Goal: Task Accomplishment & Management: Manage account settings

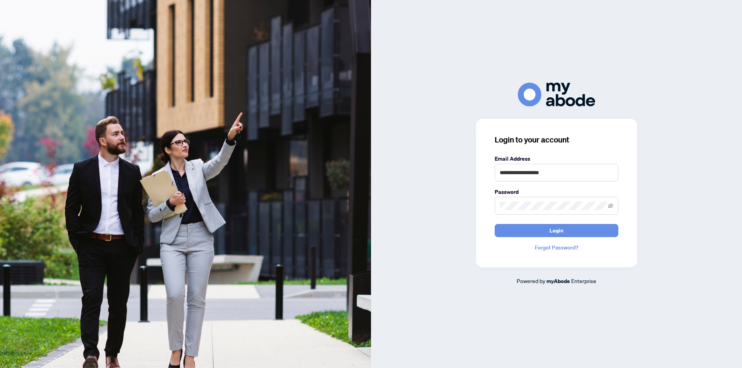
type input "**********"
click at [494, 224] on button "Login" at bounding box center [556, 230] width 124 height 13
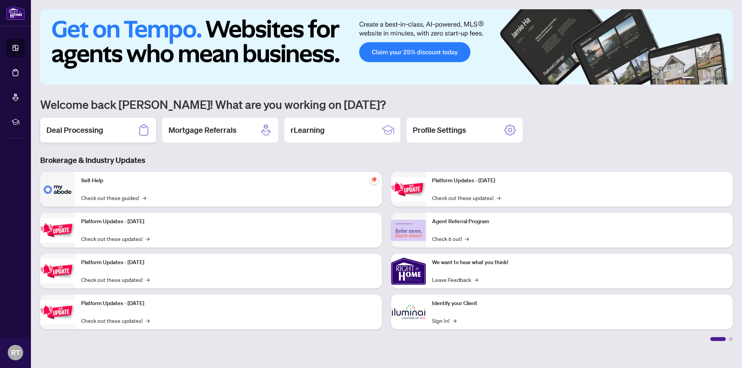
click at [56, 131] on h2 "Deal Processing" at bounding box center [74, 130] width 57 height 11
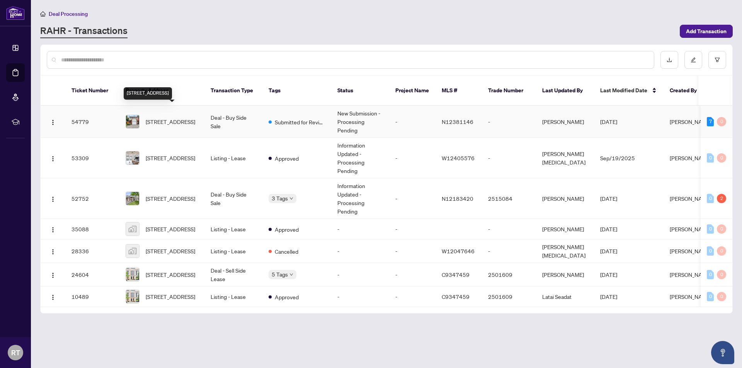
click at [180, 117] on span "54 West Borough St, Markham, Ontario L3T 4X5, Canada" at bounding box center [170, 121] width 49 height 8
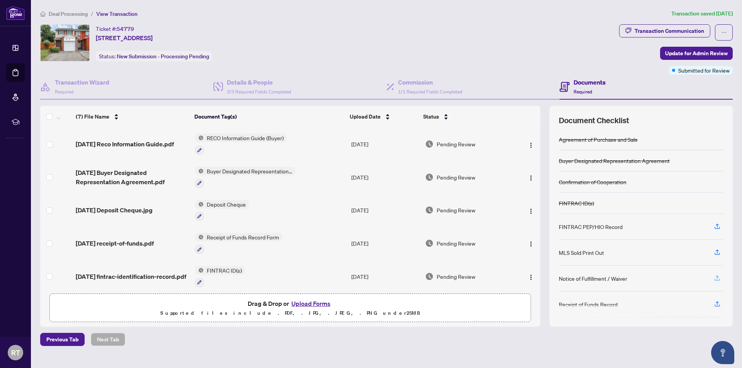
click at [715, 276] on icon "button" at bounding box center [716, 278] width 7 height 7
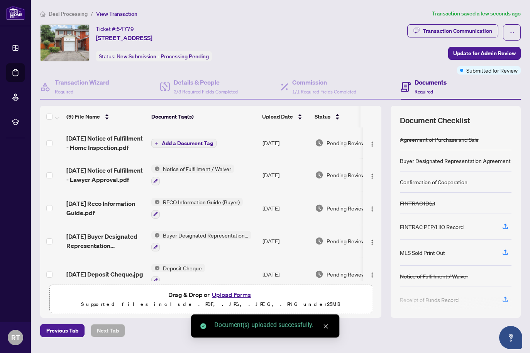
click at [190, 142] on span "Add a Document Tag" at bounding box center [187, 143] width 51 height 5
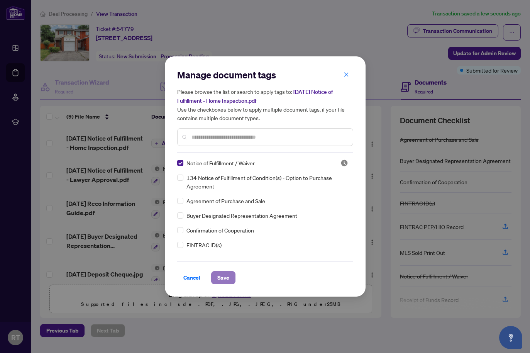
click at [222, 279] on span "Save" at bounding box center [223, 278] width 12 height 12
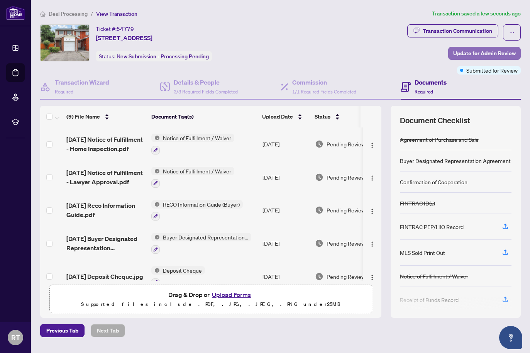
click at [461, 53] on span "Update for Admin Review" at bounding box center [485, 53] width 63 height 12
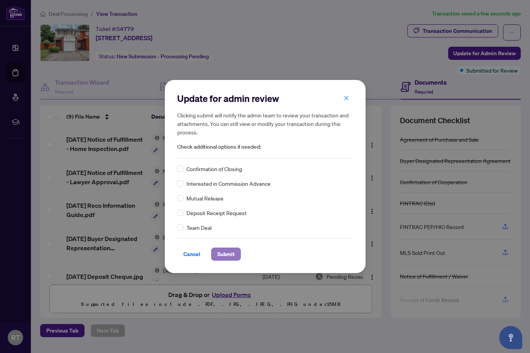
click at [219, 255] on span "Submit" at bounding box center [225, 254] width 17 height 12
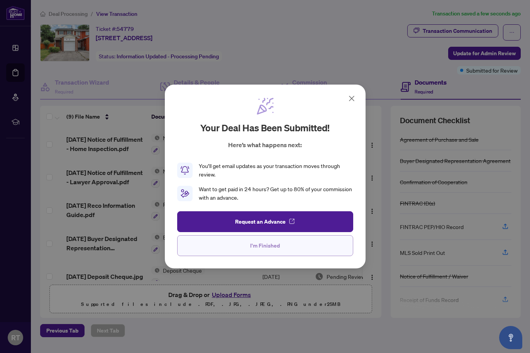
click at [268, 243] on span "I'm Finished" at bounding box center [265, 246] width 30 height 12
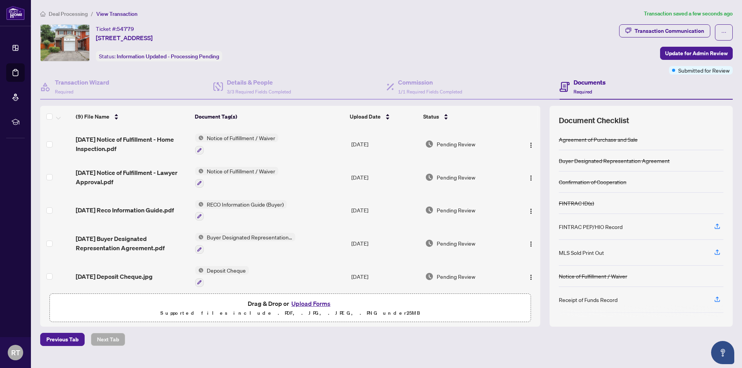
drag, startPoint x: 537, startPoint y: 147, endPoint x: 542, endPoint y: 186, distance: 39.8
click at [544, 187] on div "(9) File Name Document Tag(s) Upload Date Status 2025-9-28 Notice of Fulfillmen…" at bounding box center [386, 216] width 692 height 221
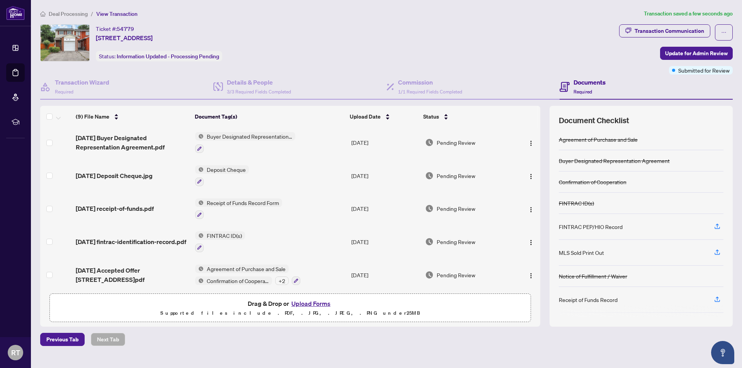
scroll to position [137, 0]
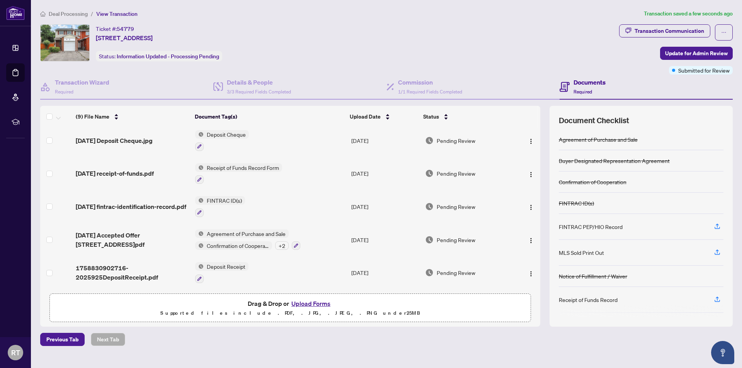
click at [472, 345] on div "Previous Tab Next Tab" at bounding box center [386, 339] width 692 height 13
drag, startPoint x: 690, startPoint y: 70, endPoint x: 681, endPoint y: 74, distance: 9.8
click at [690, 70] on span "Submitted for Review" at bounding box center [703, 70] width 51 height 8
click at [557, 52] on div "Ticket #: 54779 54 West Borough St, Markham, Ontario L3T 4X5, Canada Status: In…" at bounding box center [328, 42] width 576 height 37
click at [681, 52] on span "Update for Admin Review" at bounding box center [696, 53] width 63 height 12
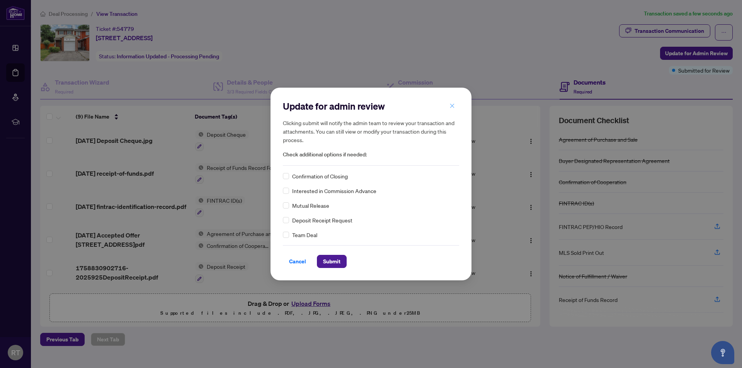
click at [456, 105] on button "button" at bounding box center [451, 105] width 15 height 13
